Goal: Find specific page/section: Find specific page/section

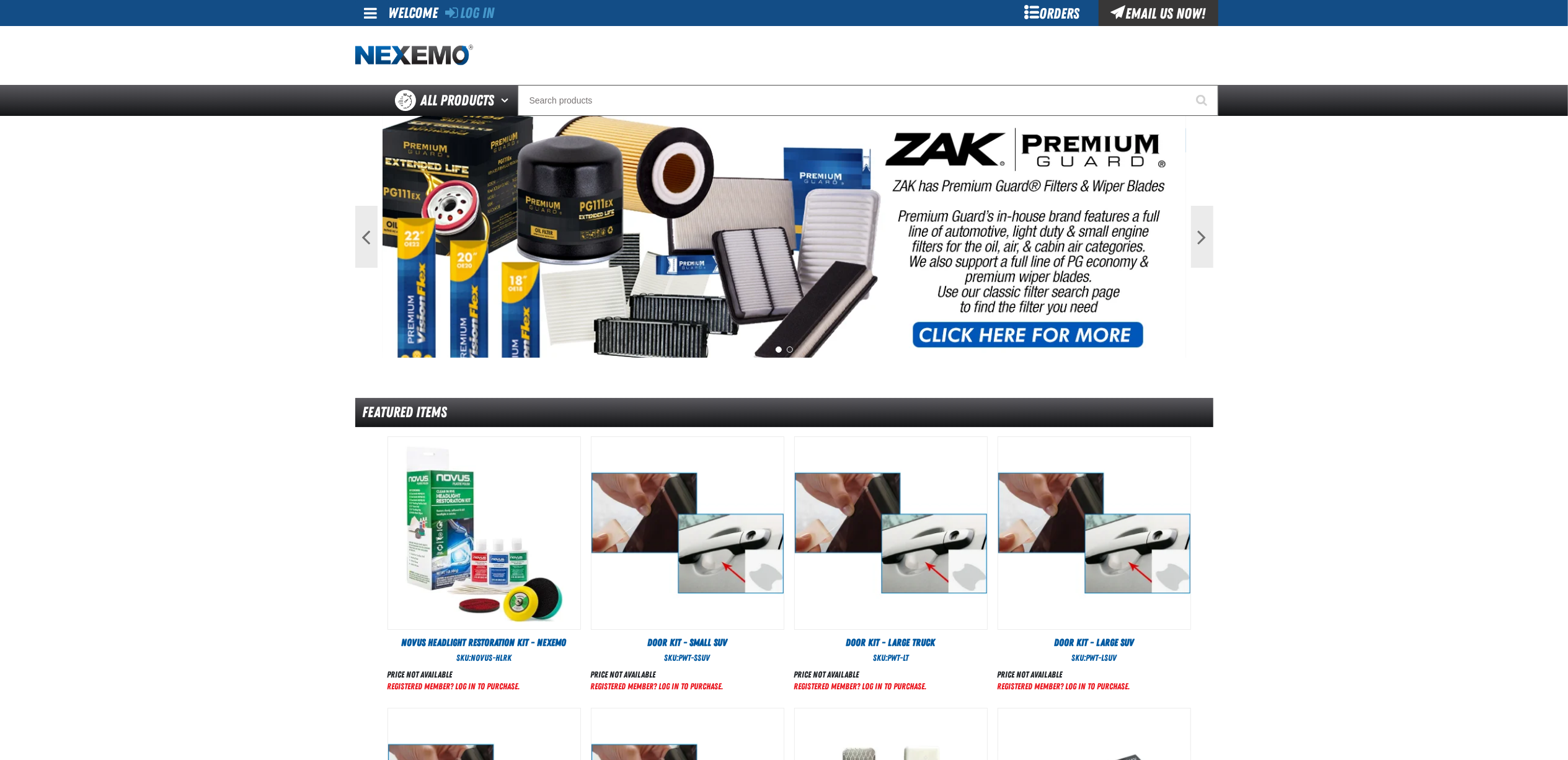
click at [1074, 11] on div "Orders" at bounding box center [1052, 13] width 93 height 26
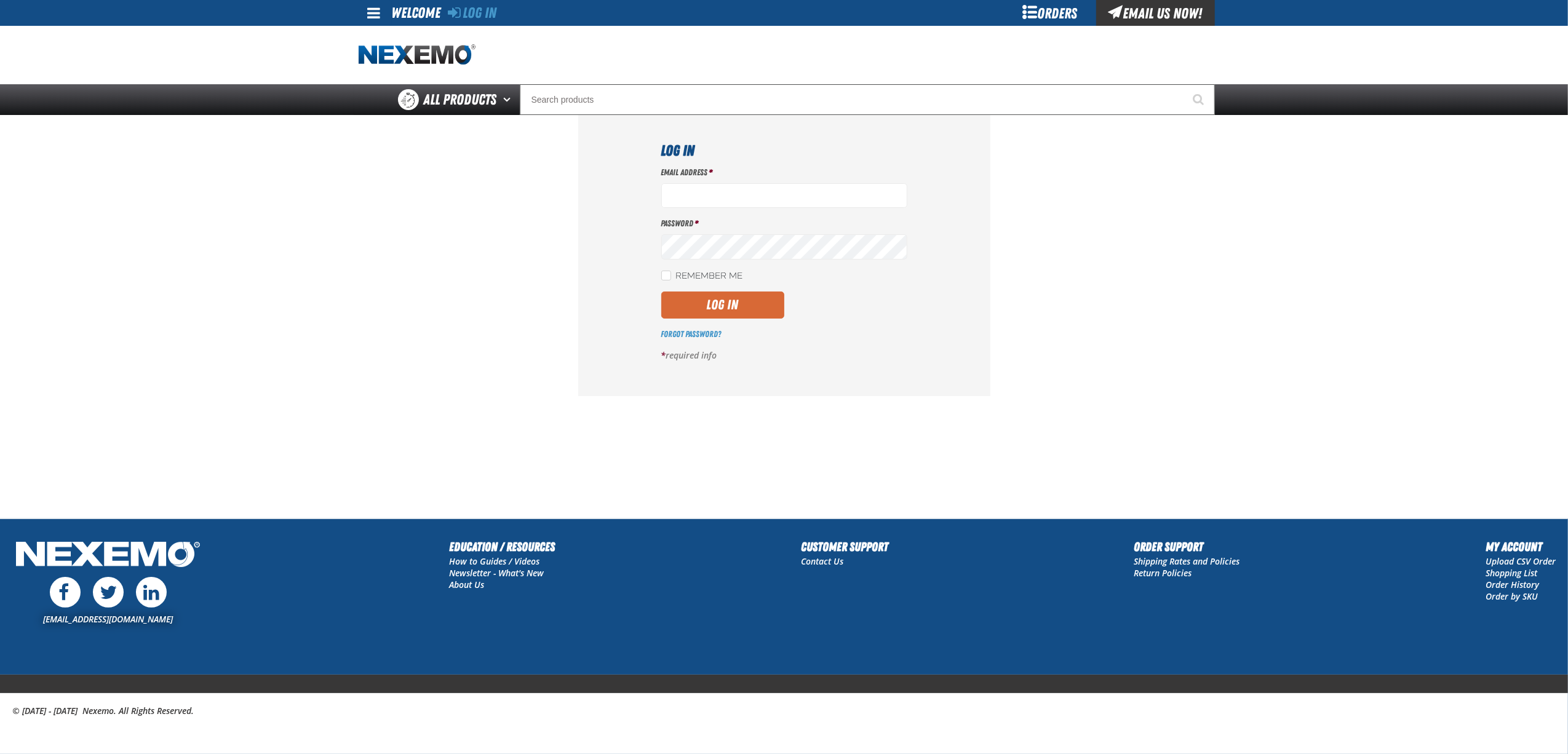
type input "bnavarro01@vtaig.com"
click at [705, 318] on button "Log In" at bounding box center [723, 305] width 123 height 27
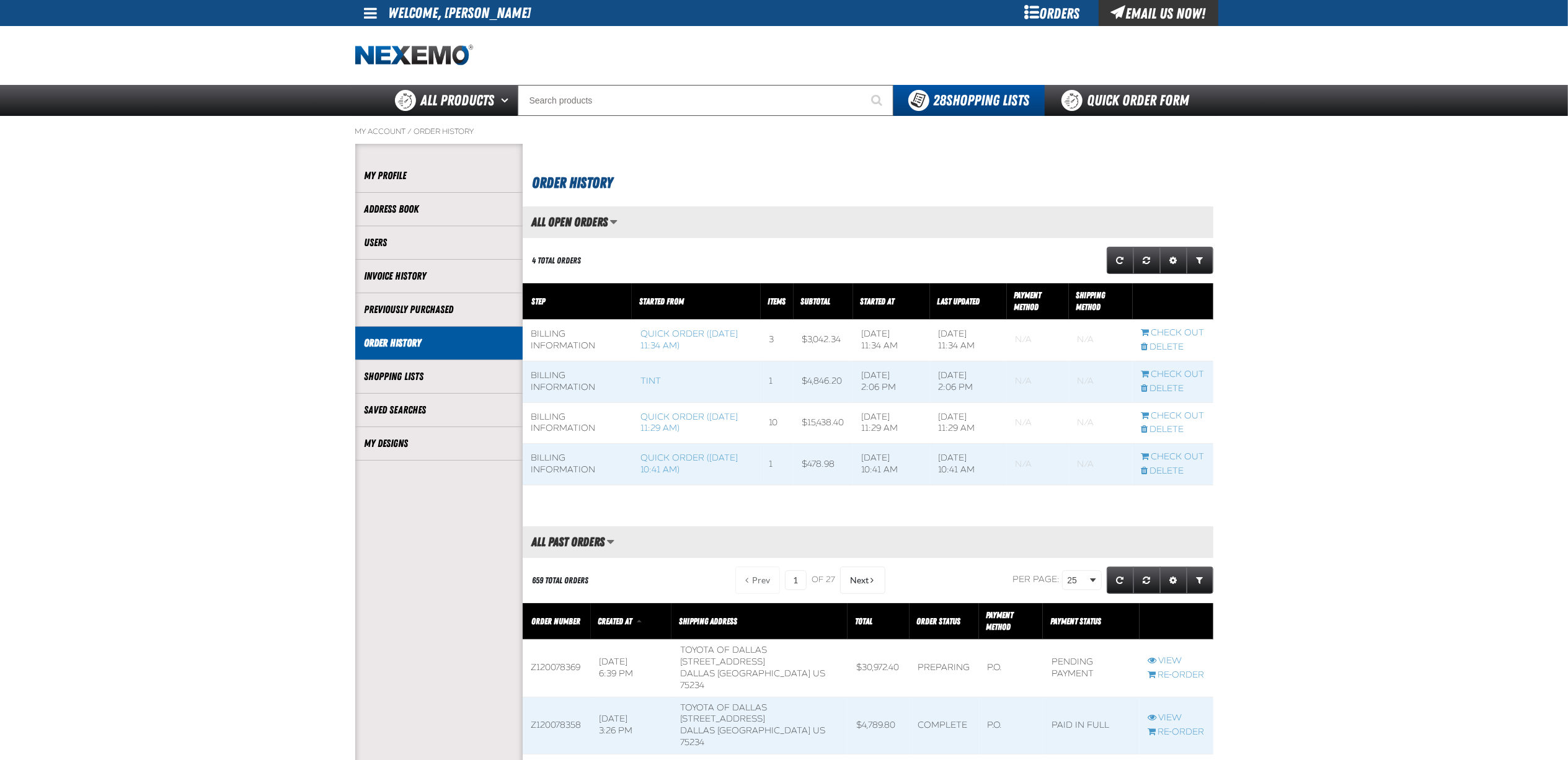
scroll to position [1, 1]
click at [1123, 93] on link "Quick Order Form" at bounding box center [1129, 100] width 168 height 31
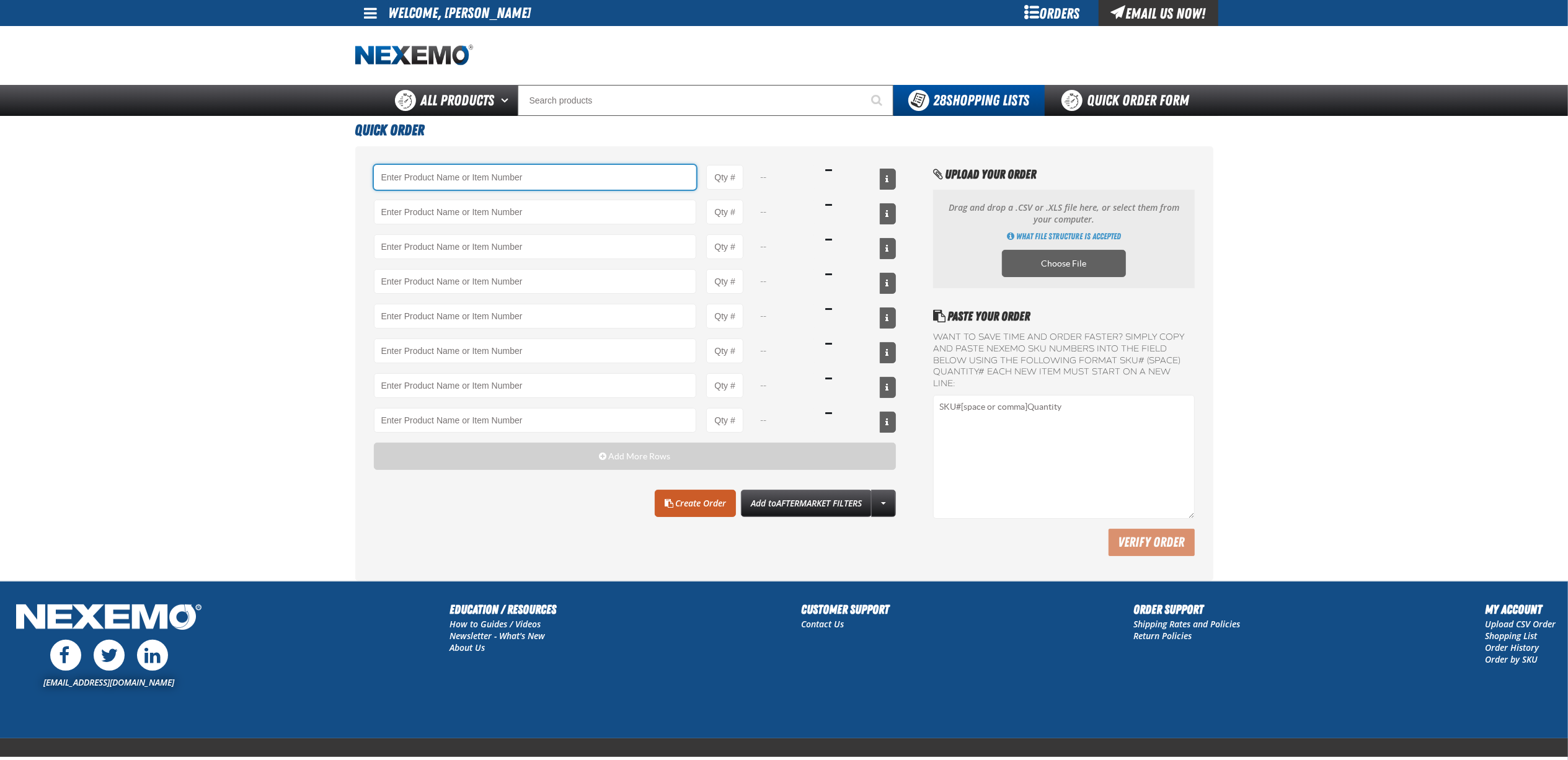
click at [465, 104] on span "All Products" at bounding box center [458, 100] width 74 height 23
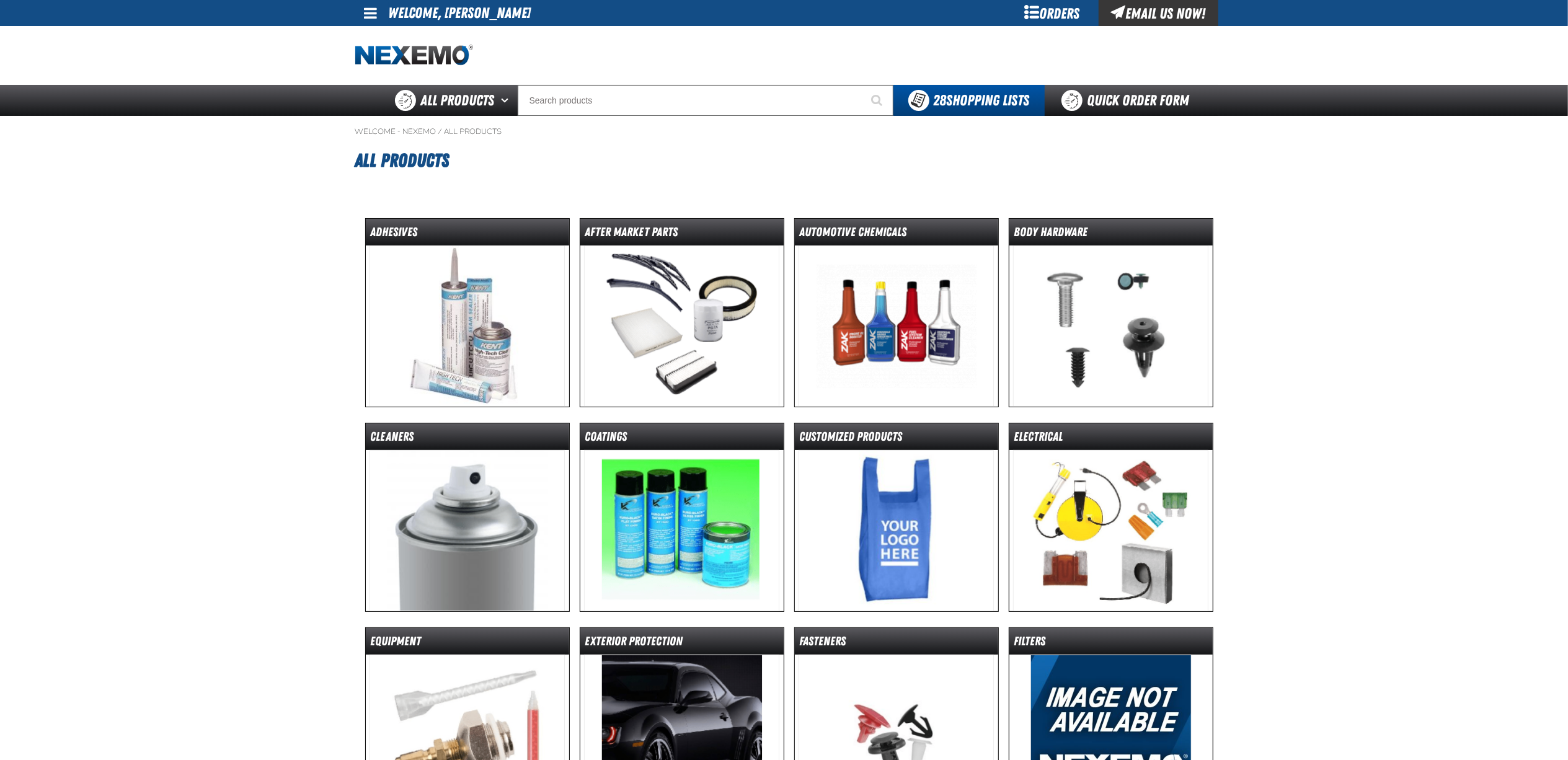
click at [499, 108] on button "Open All Products pages" at bounding box center [508, 100] width 20 height 31
click at [721, 96] on input "Search" at bounding box center [705, 100] width 376 height 31
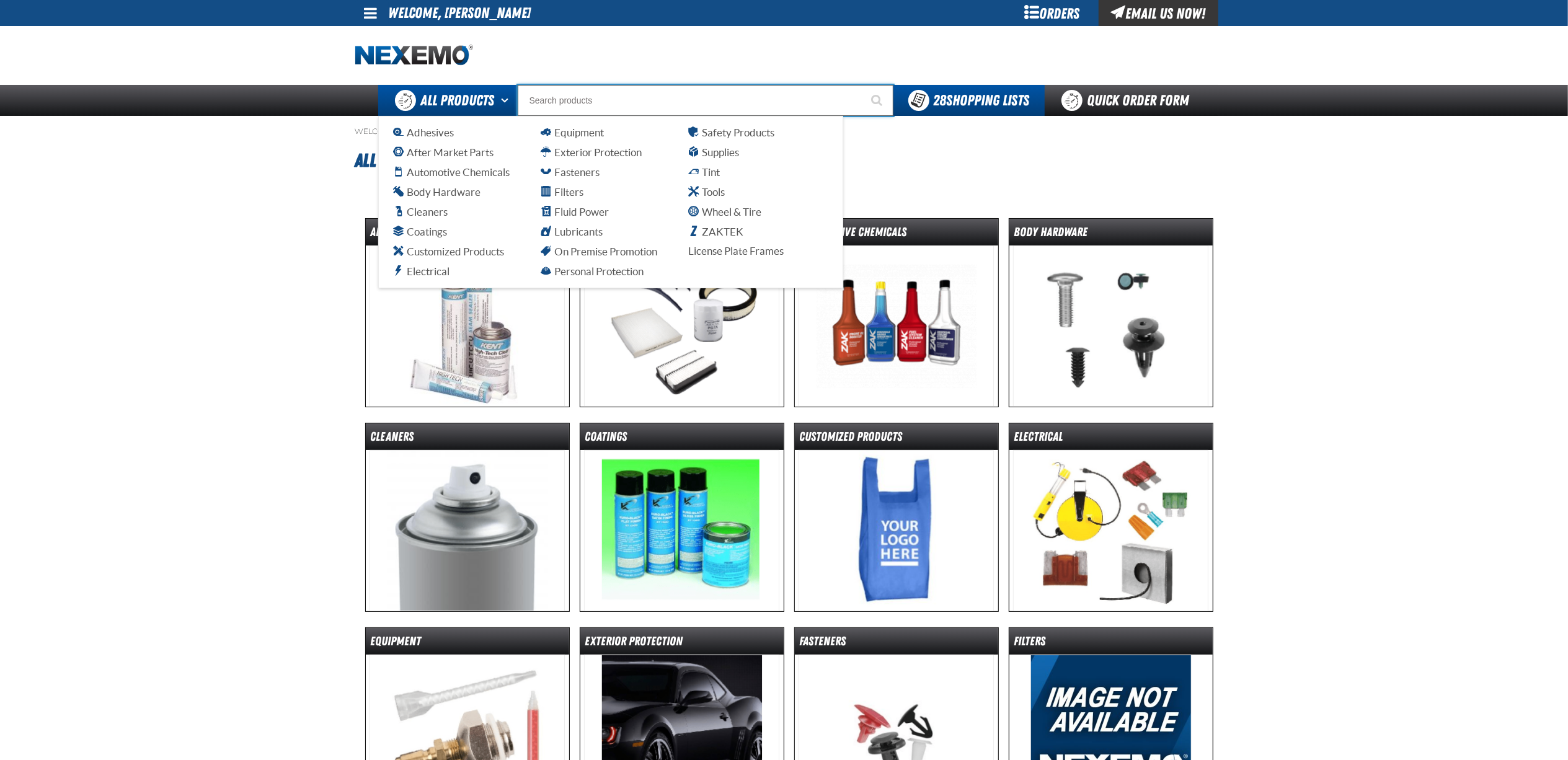
click at [457, 104] on span "All Products" at bounding box center [458, 100] width 74 height 23
click at [475, 99] on span "All Products" at bounding box center [458, 100] width 74 height 23
click at [559, 193] on span "Filters" at bounding box center [562, 192] width 42 height 12
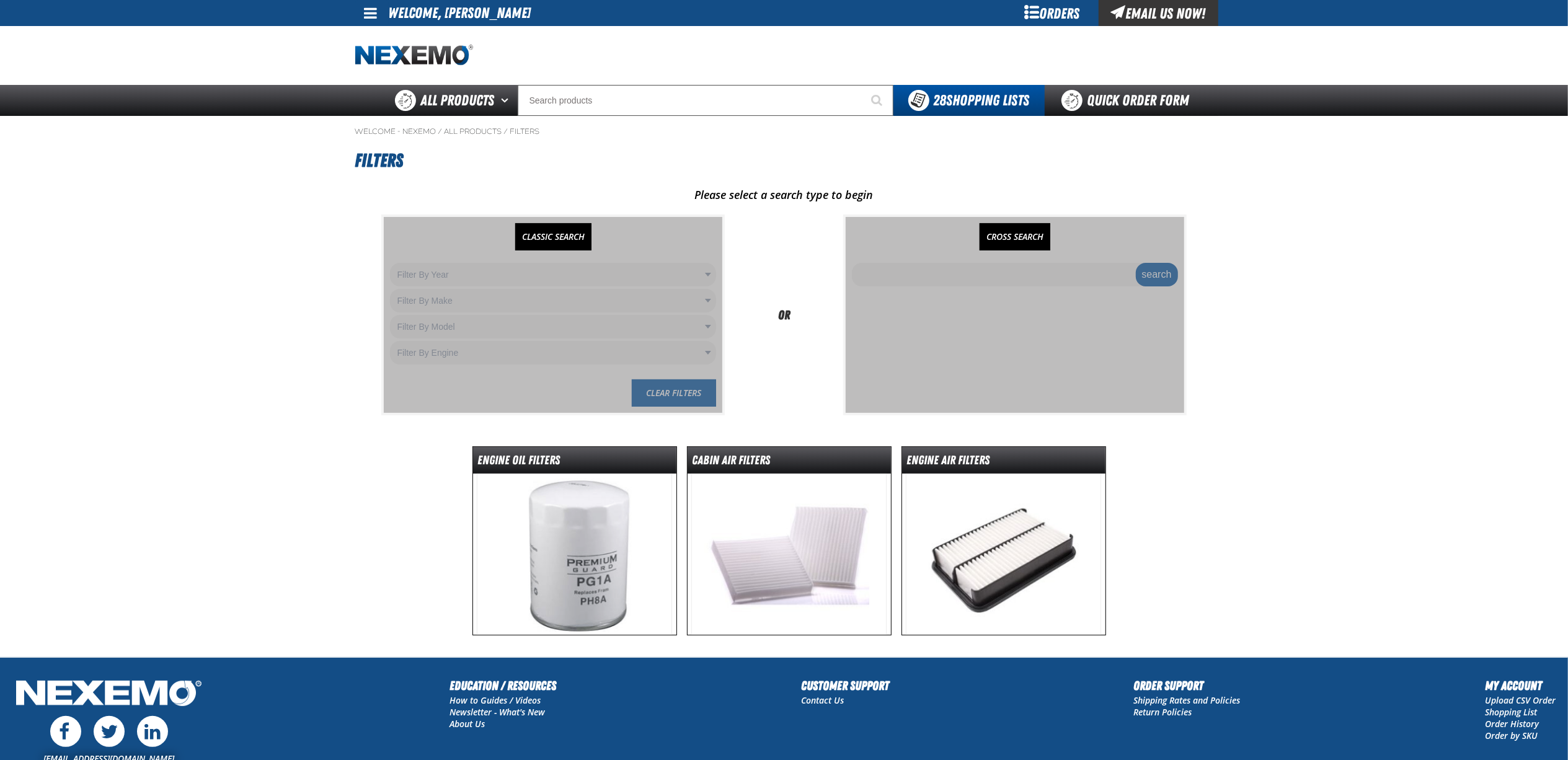
click at [1027, 234] on link "CROSS SEARCH" at bounding box center [1015, 237] width 71 height 27
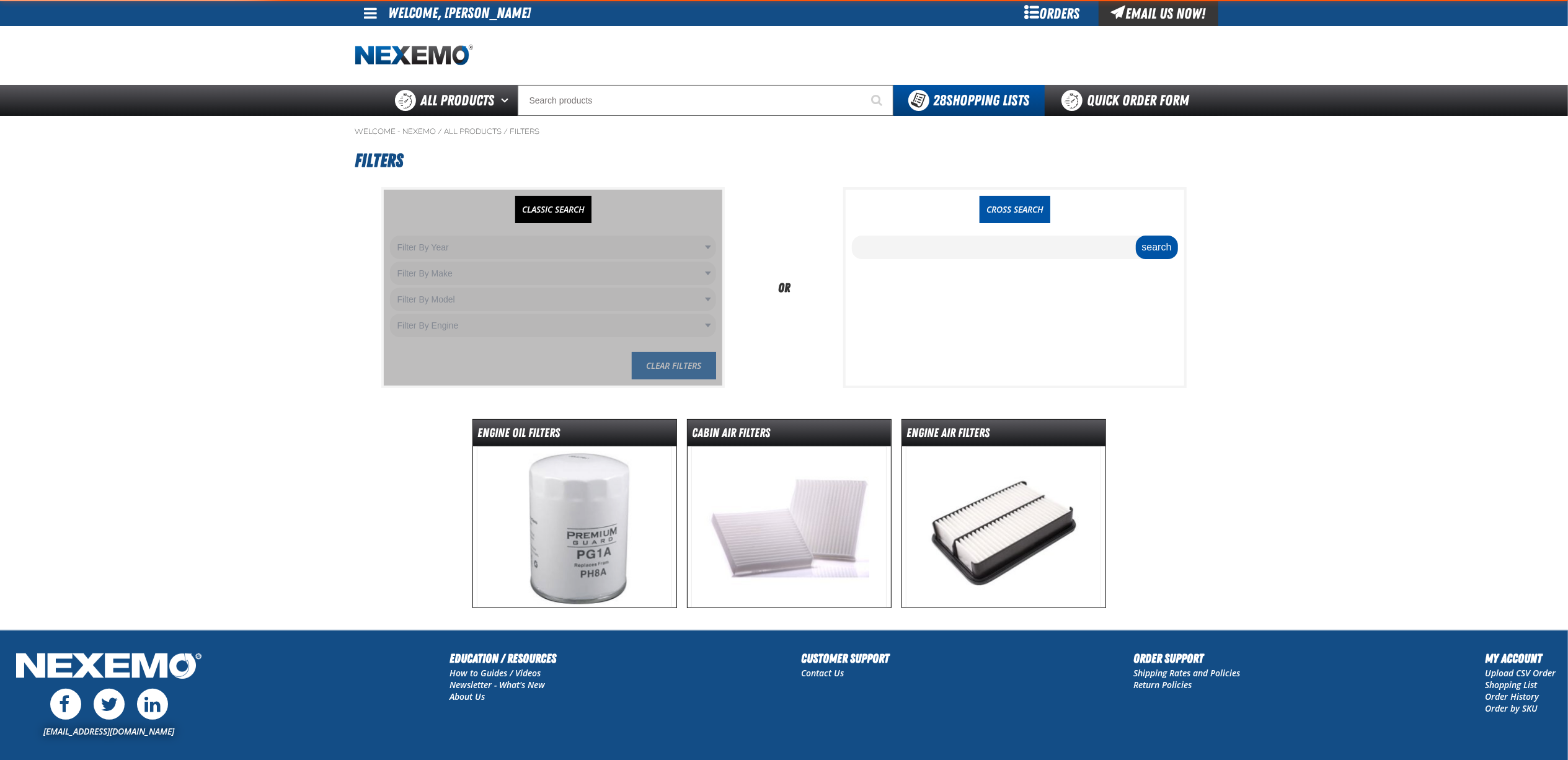
click at [1006, 253] on input "text" at bounding box center [1015, 247] width 326 height 24
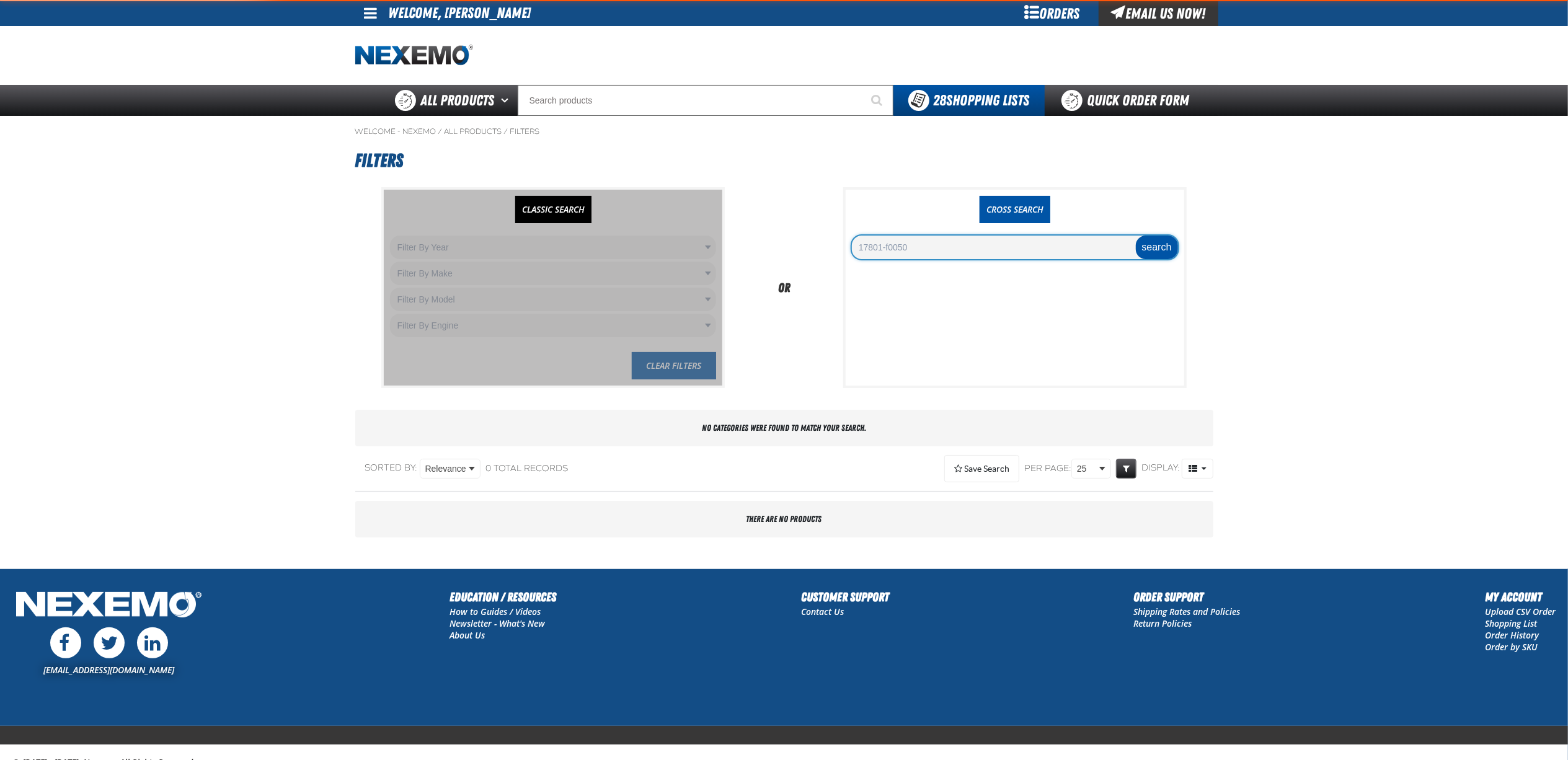
click at [1006, 254] on input "17801-f0050" at bounding box center [1015, 247] width 326 height 24
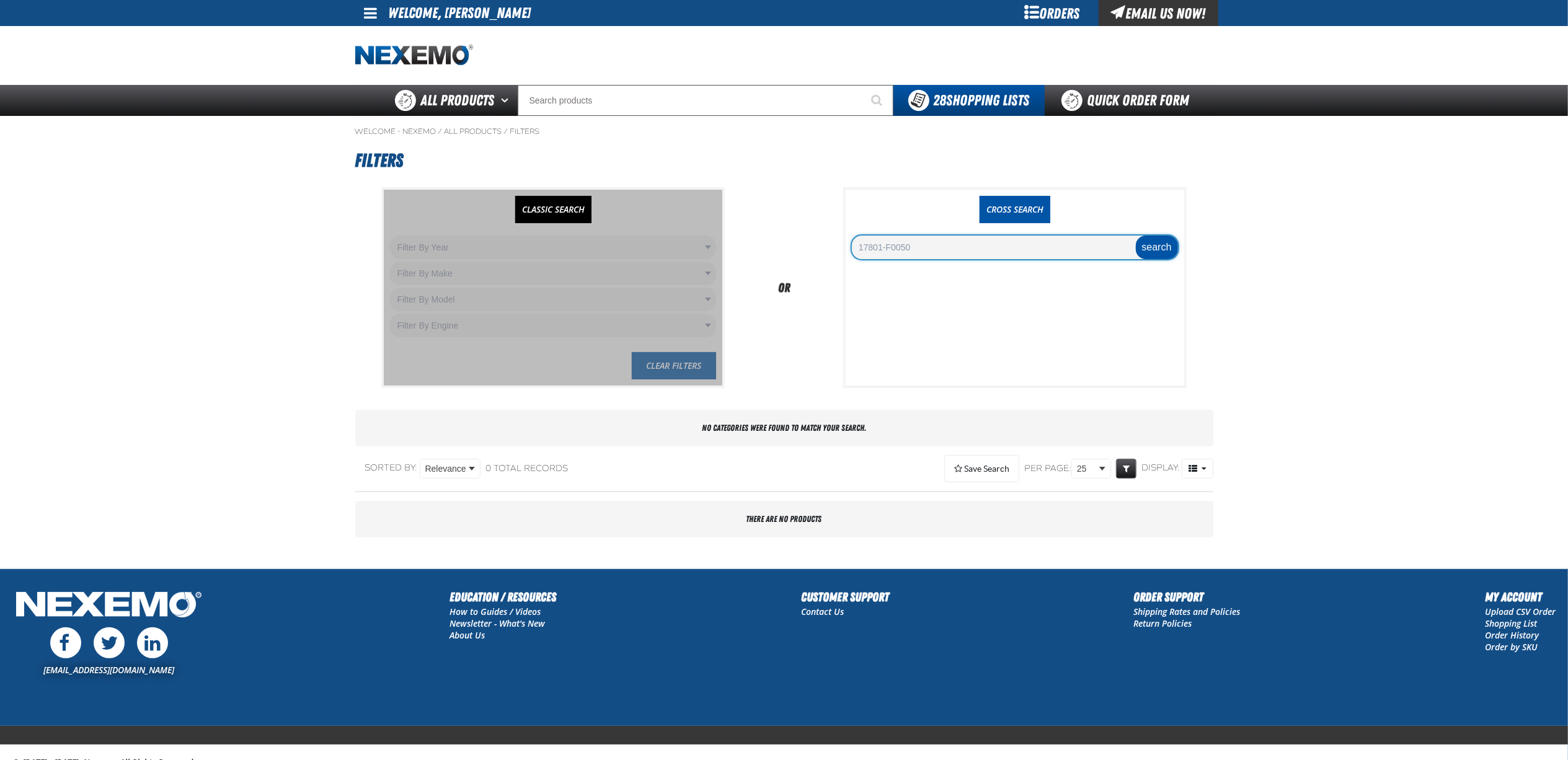
type input "17801-F0050"
click at [574, 214] on link "CLASSIC SEARCH" at bounding box center [553, 209] width 77 height 27
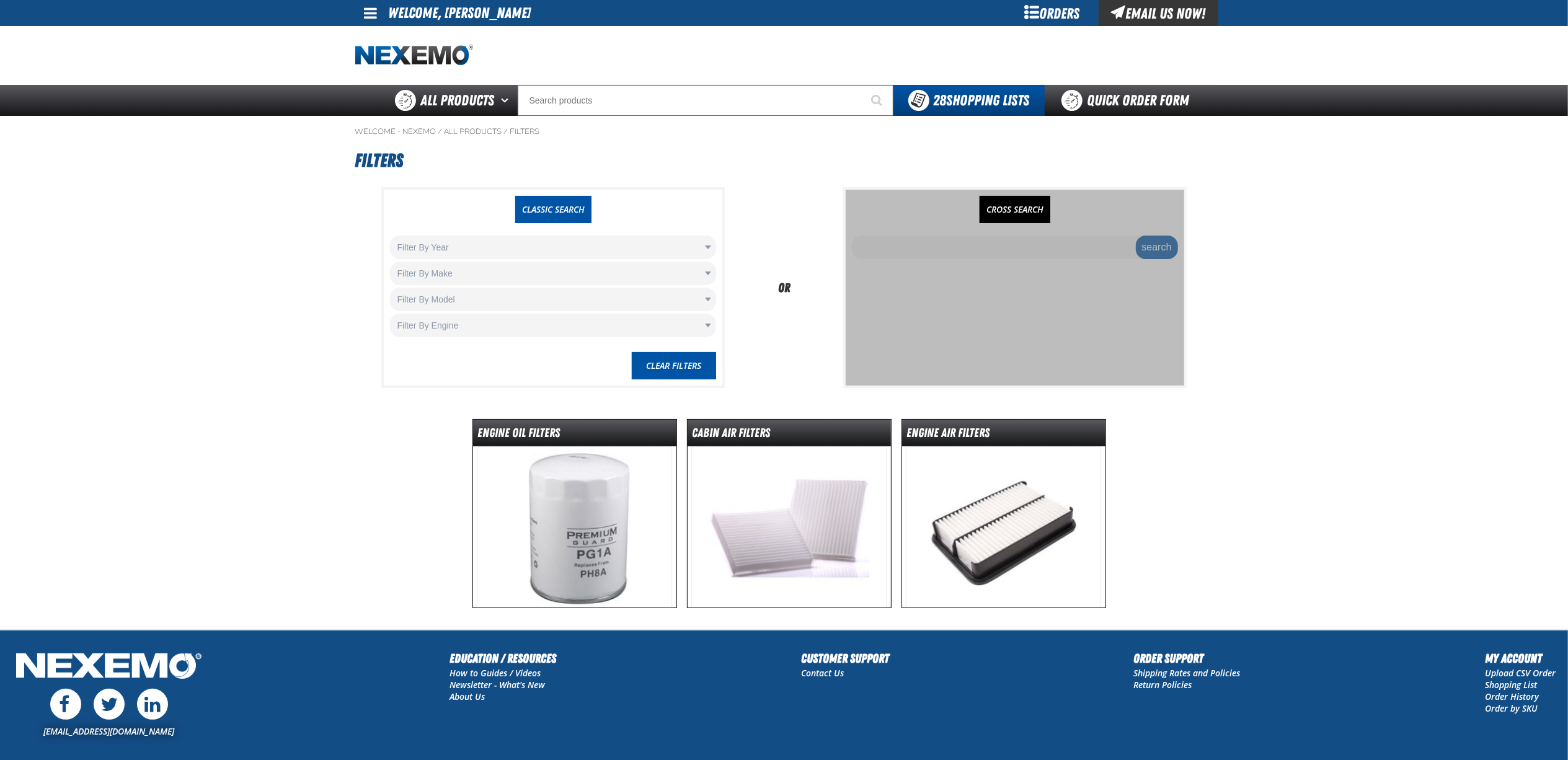
click at [535, 242] on body "Skip to Main Content Staging Site 5.1 Upgrade Site My Account My Account Suppor…" at bounding box center [784, 434] width 1568 height 868
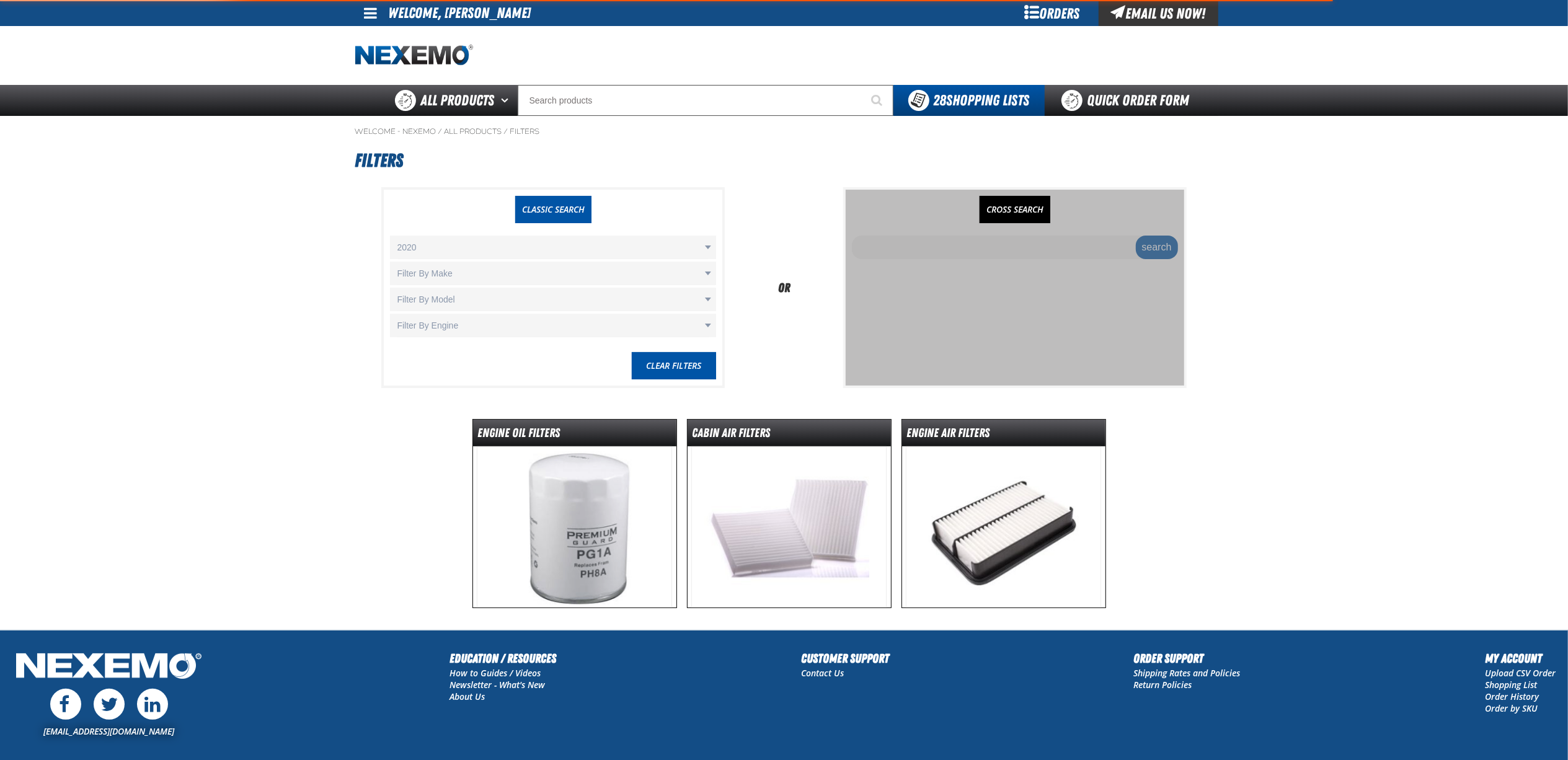
select select "2020"
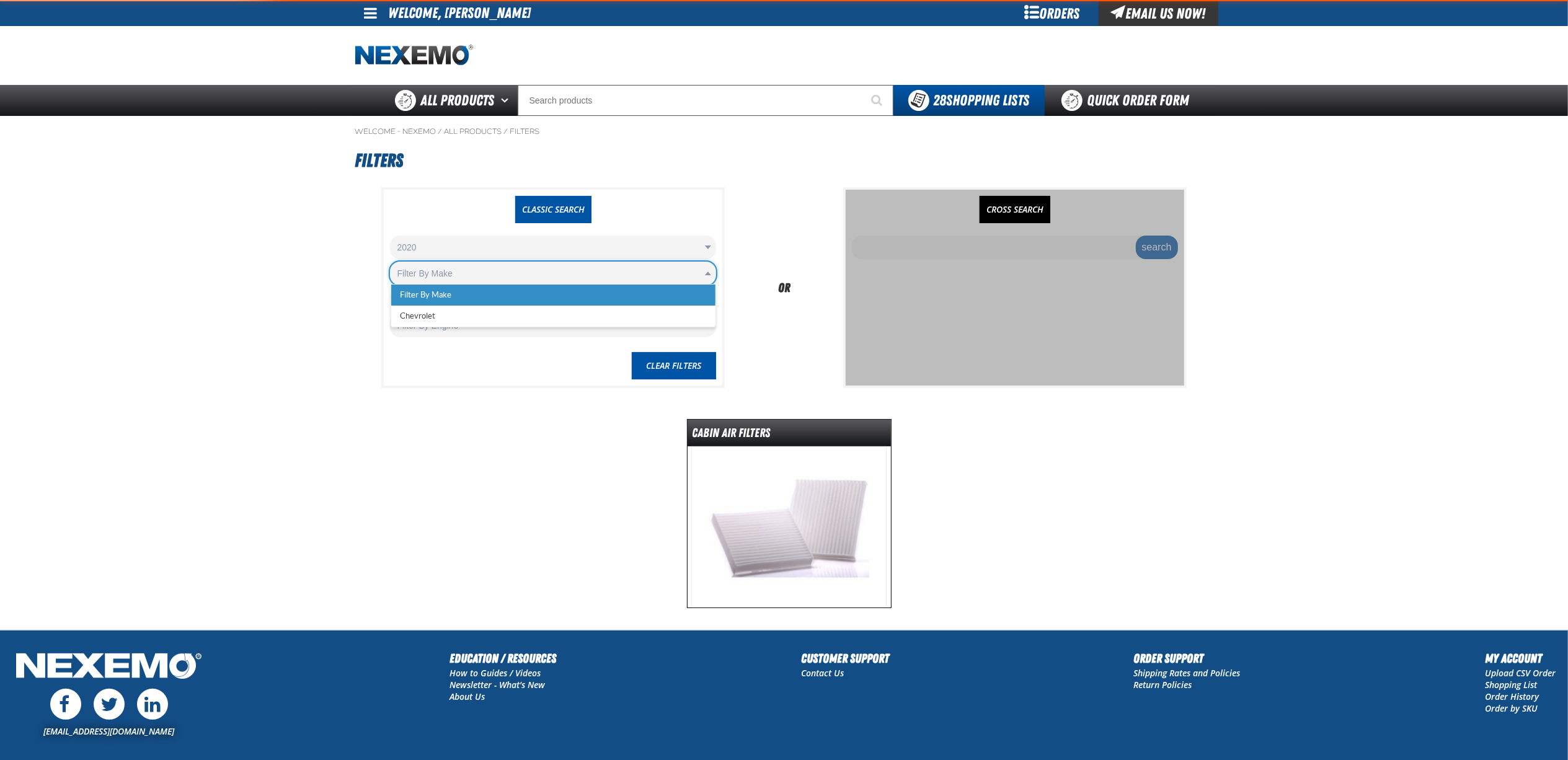
click at [537, 271] on body "Skip to Main Content Staging Site 5.1 Upgrade Site My Account My Account Suppor…" at bounding box center [784, 434] width 1568 height 868
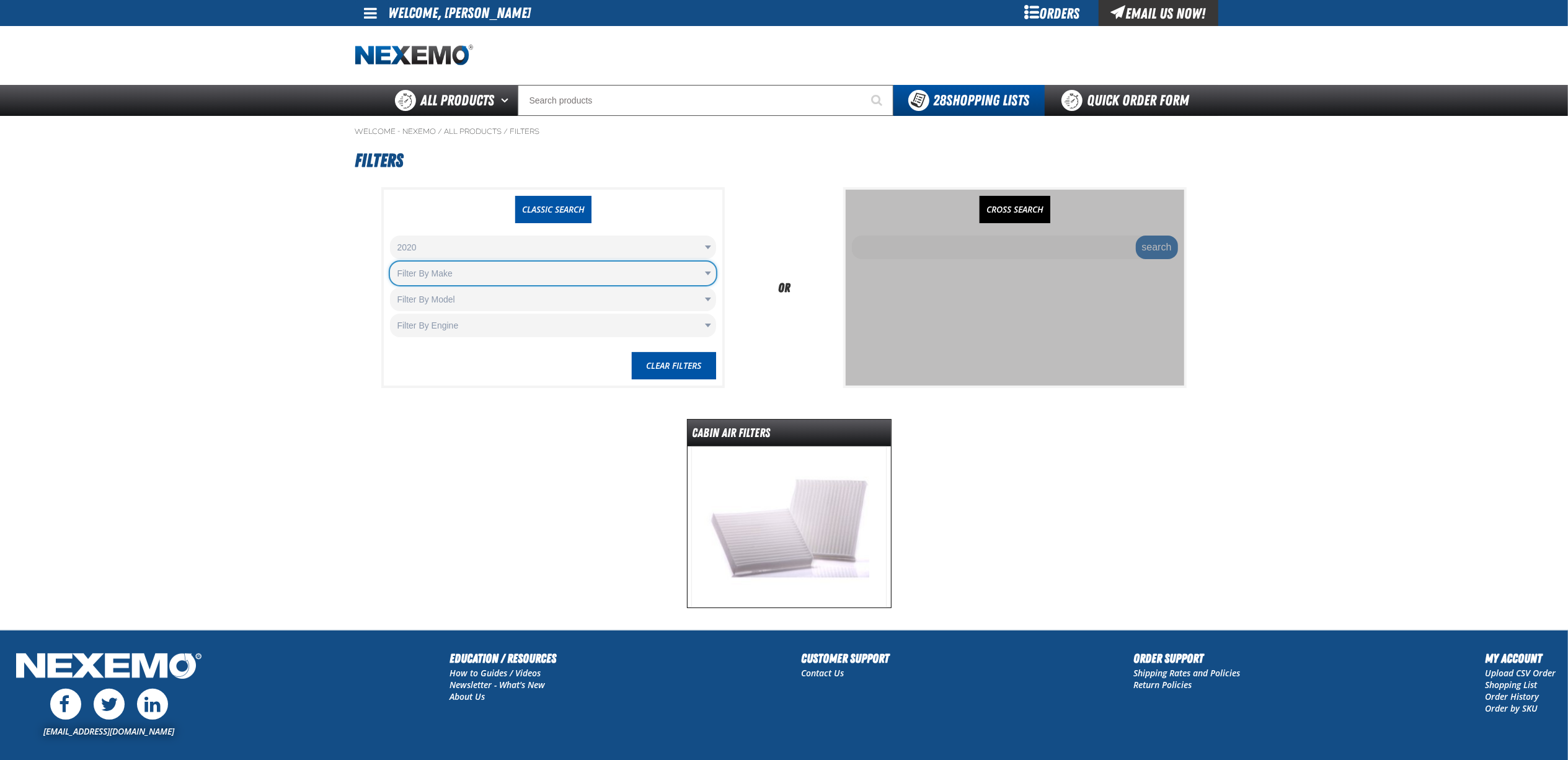
click at [537, 275] on body "Skip to Main Content Staging Site 5.1 Upgrade Site My Account My Account Suppor…" at bounding box center [784, 434] width 1568 height 868
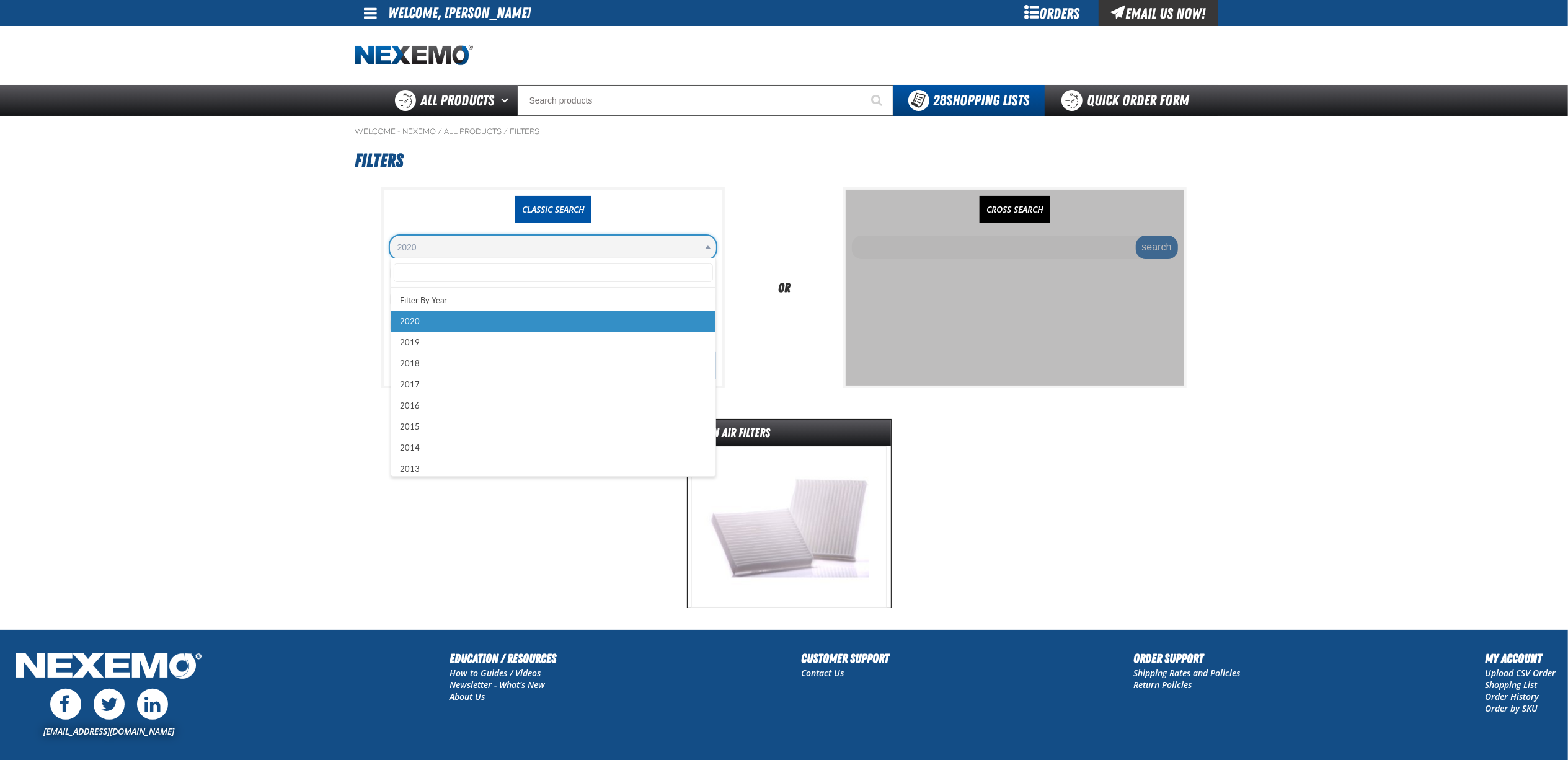
click at [563, 251] on body "Skip to Main Content Staging Site 5.1 Upgrade Site My Account My Account Suppor…" at bounding box center [784, 434] width 1568 height 868
click at [554, 274] on input "Search field" at bounding box center [553, 272] width 320 height 18
click at [769, 242] on body "Skip to Main Content Staging Site 5.1 Upgrade Site My Account My Account Suppor…" at bounding box center [784, 434] width 1568 height 868
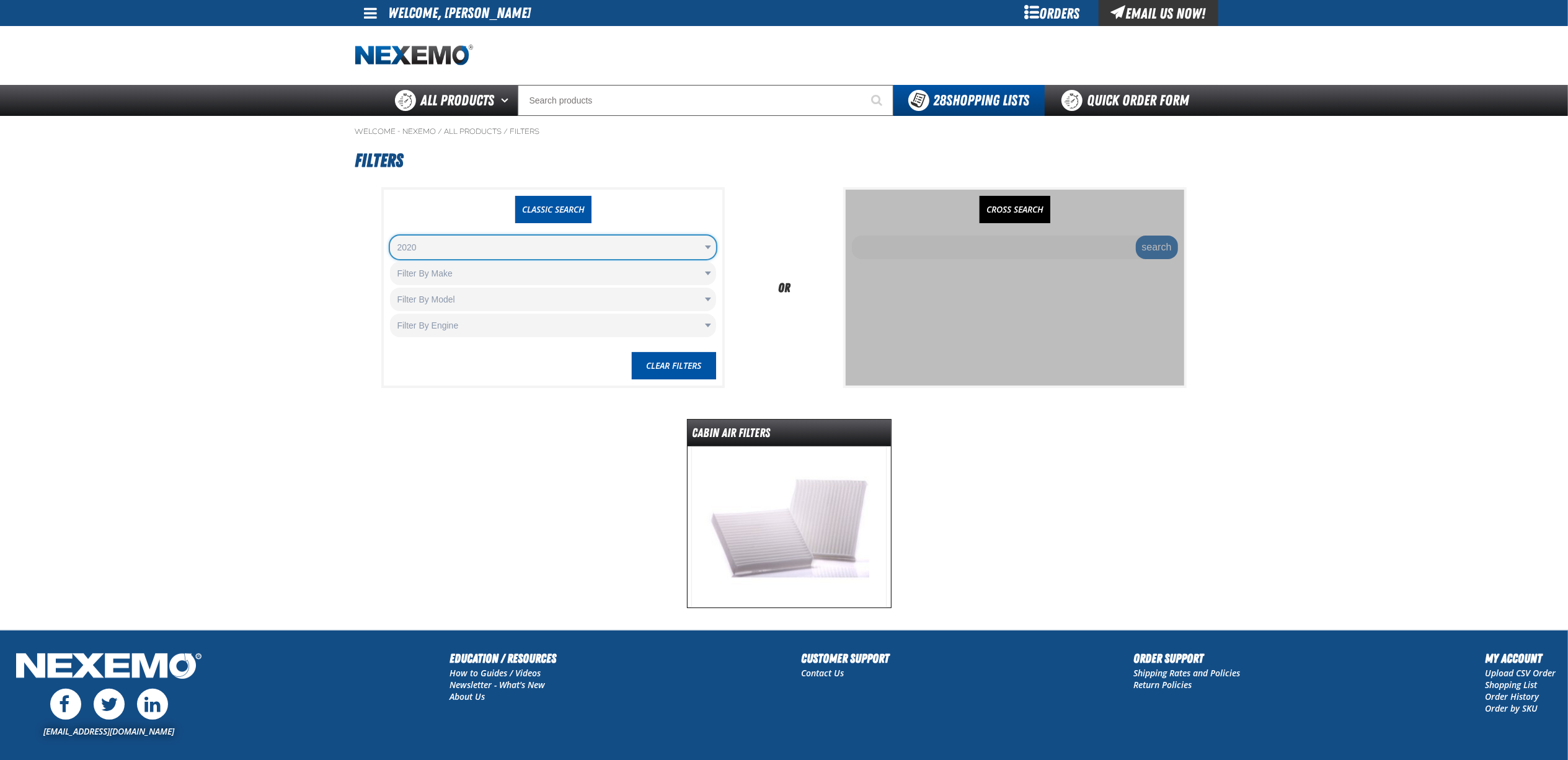
click at [705, 271] on body "Skip to Main Content Staging Site 5.1 Upgrade Site My Account My Account Suppor…" at bounding box center [784, 434] width 1568 height 868
click at [279, 372] on main "Welcome - Nexemo / All Products / Filters" at bounding box center [784, 372] width 1568 height 514
click at [554, 246] on body "Skip to Main Content Staging Site 5.1 Upgrade Site My Account My Account Suppor…" at bounding box center [784, 434] width 1568 height 868
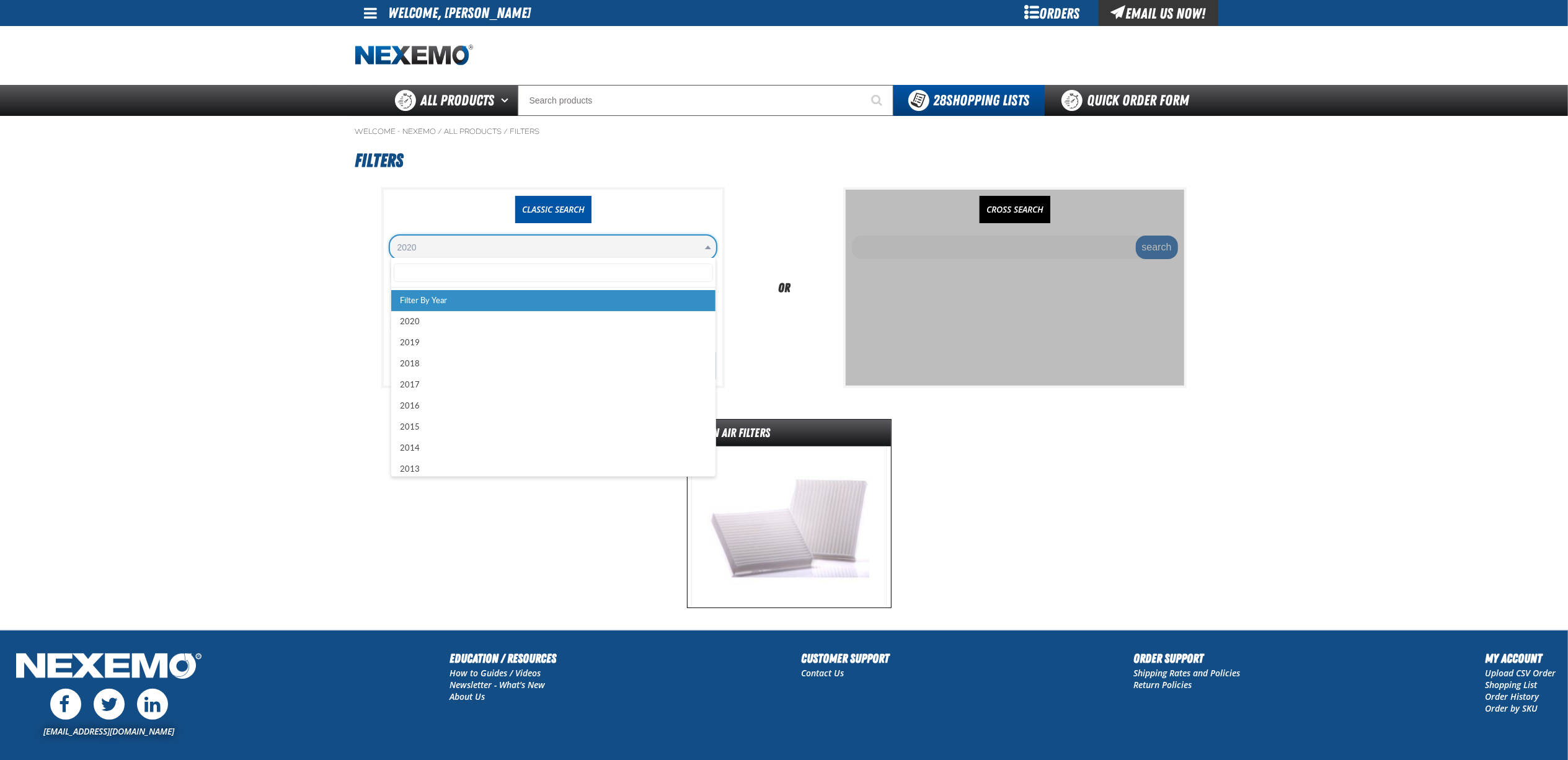
select select
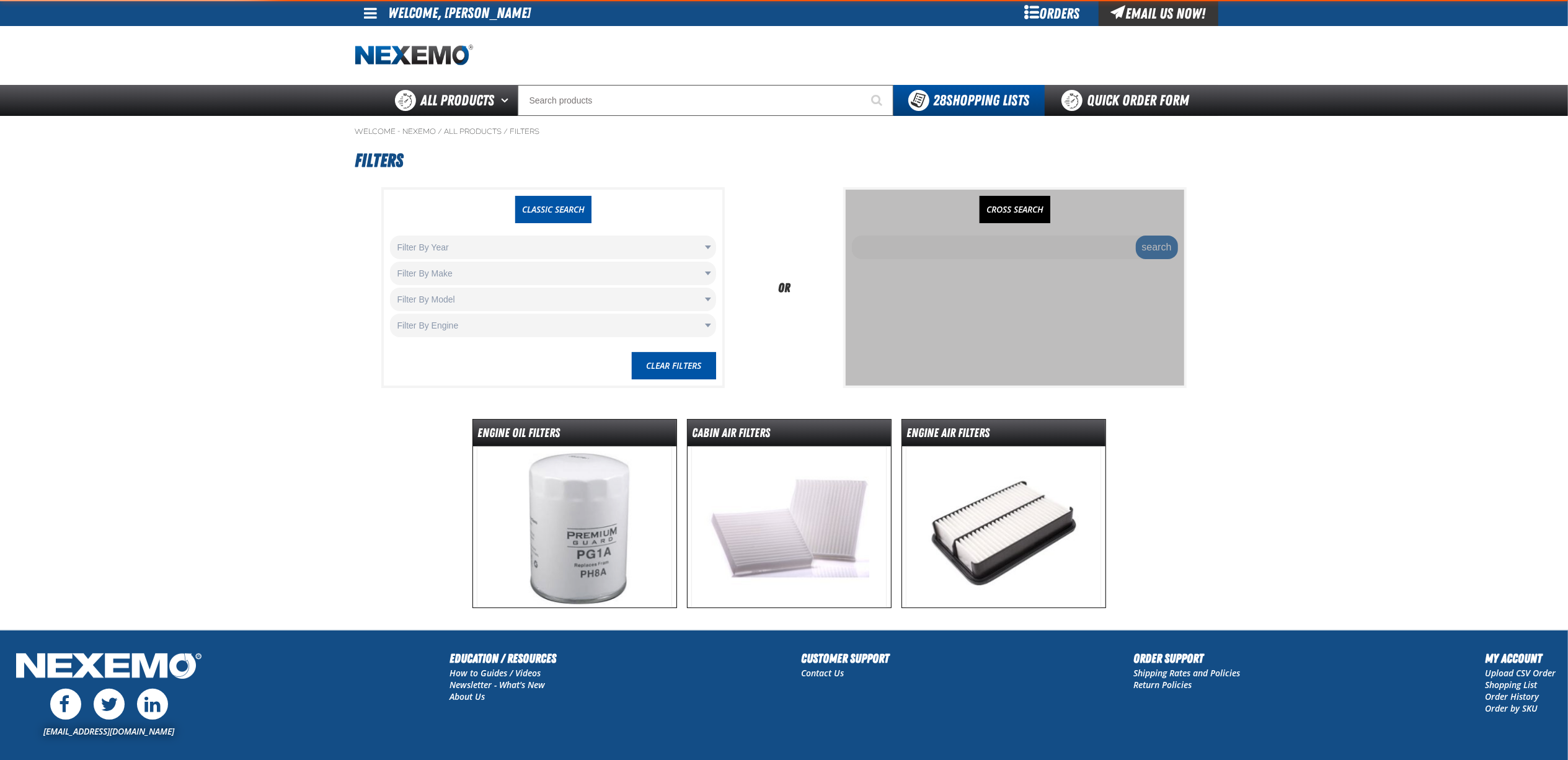
click at [546, 245] on body "Skip to Main Content Staging Site 5.1 Upgrade Site My Account My Account Suppor…" at bounding box center [784, 434] width 1568 height 868
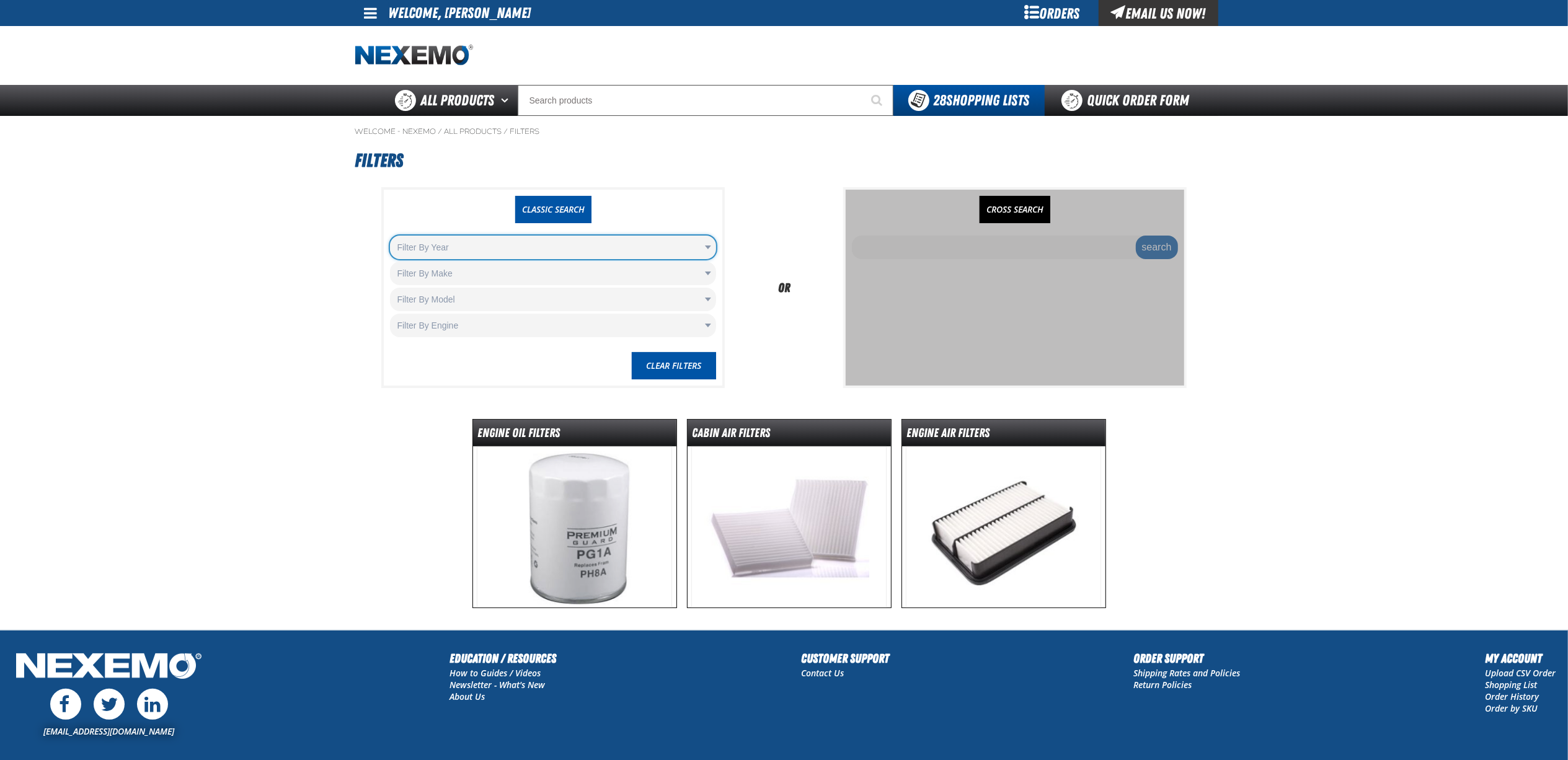
click at [309, 393] on body "Skip to Main Content Staging Site 5.1 Upgrade Site My Account My Account Suppor…" at bounding box center [784, 434] width 1568 height 868
